Goal: Information Seeking & Learning: Learn about a topic

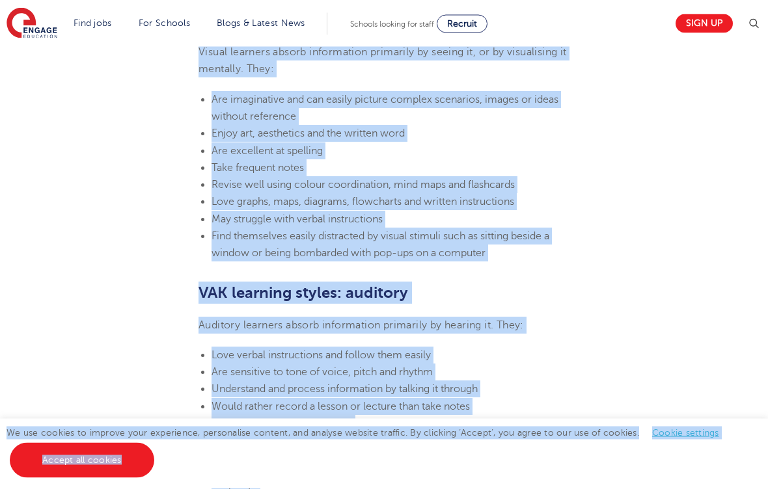
scroll to position [1046, 0]
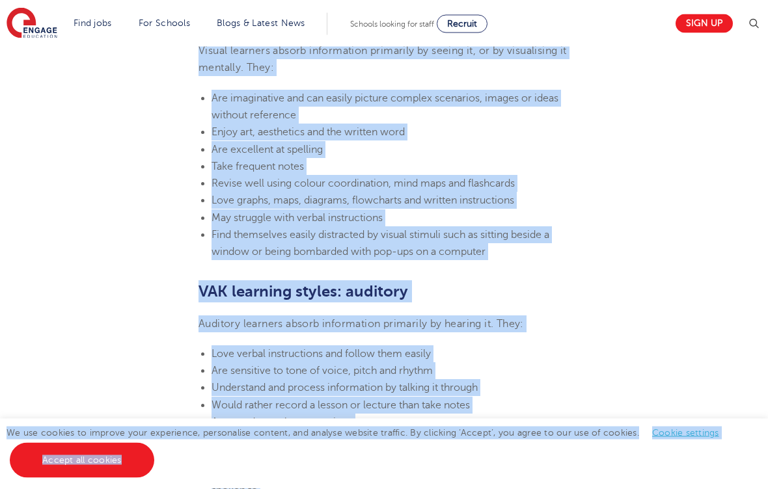
click at [527, 296] on h2 "VAK learning styles: auditory" at bounding box center [383, 292] width 371 height 22
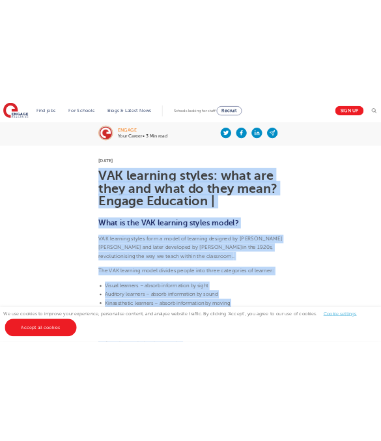
scroll to position [265, 0]
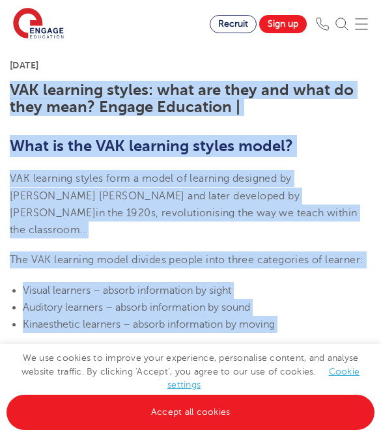
click at [47, 12] on img at bounding box center [38, 24] width 51 height 33
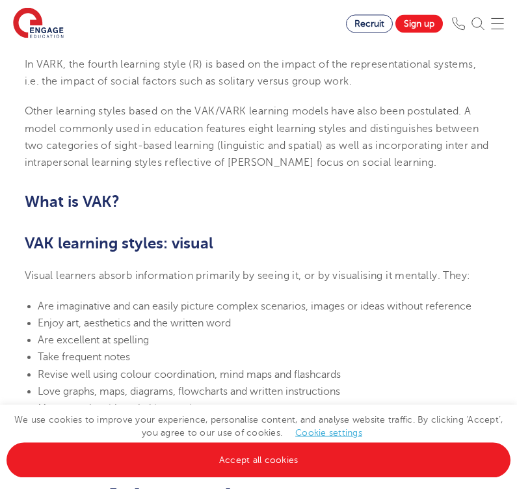
scroll to position [699, 0]
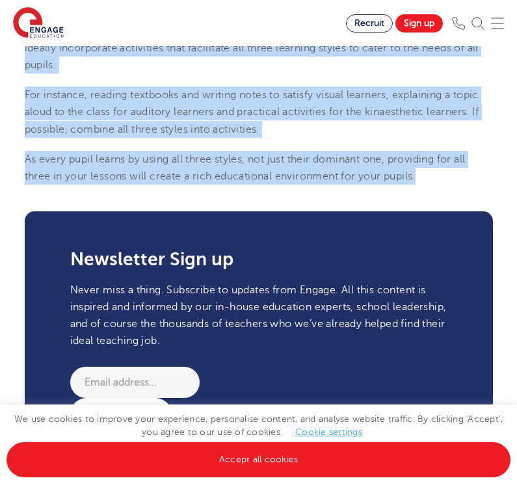
scroll to position [1732, 0]
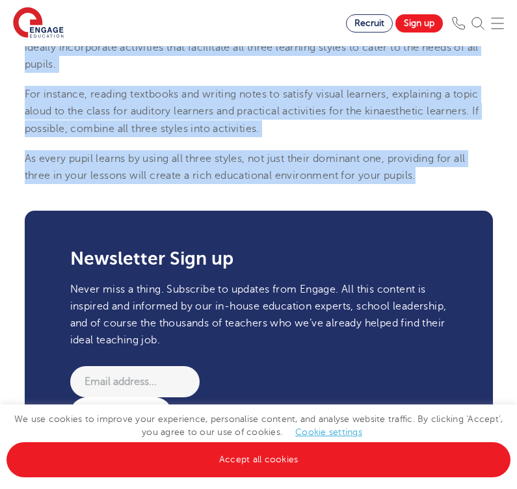
click at [18, 1] on section "Find jobs All vacancies We have one of the UK's largest database. and with hund…" at bounding box center [173, 24] width 346 height 48
